Goal: Register for event/course

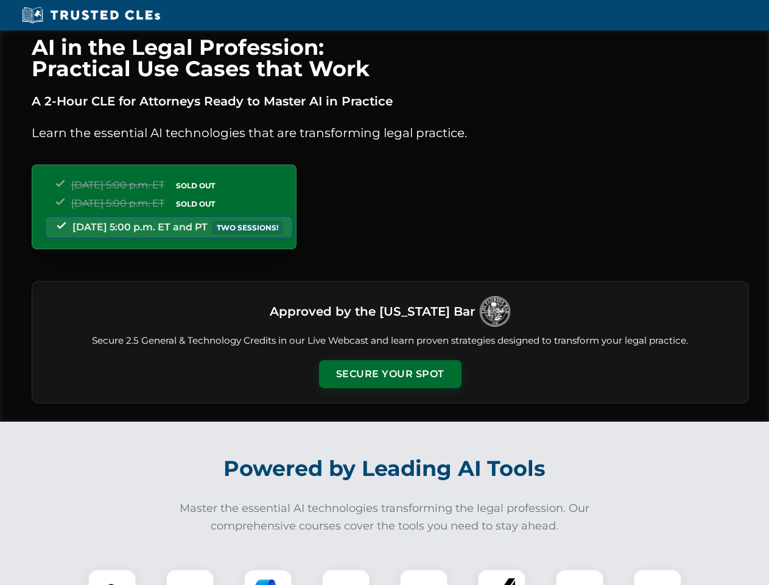
click at [390, 374] on button "Secure Your Spot" at bounding box center [390, 374] width 143 height 28
click at [112, 577] on img at bounding box center [111, 593] width 35 height 35
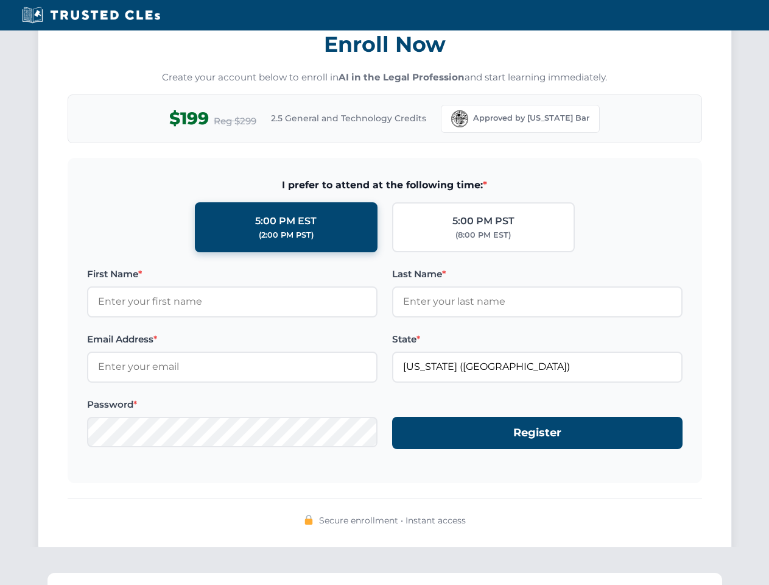
scroll to position [1196, 0]
